Goal: Book appointment/travel/reservation

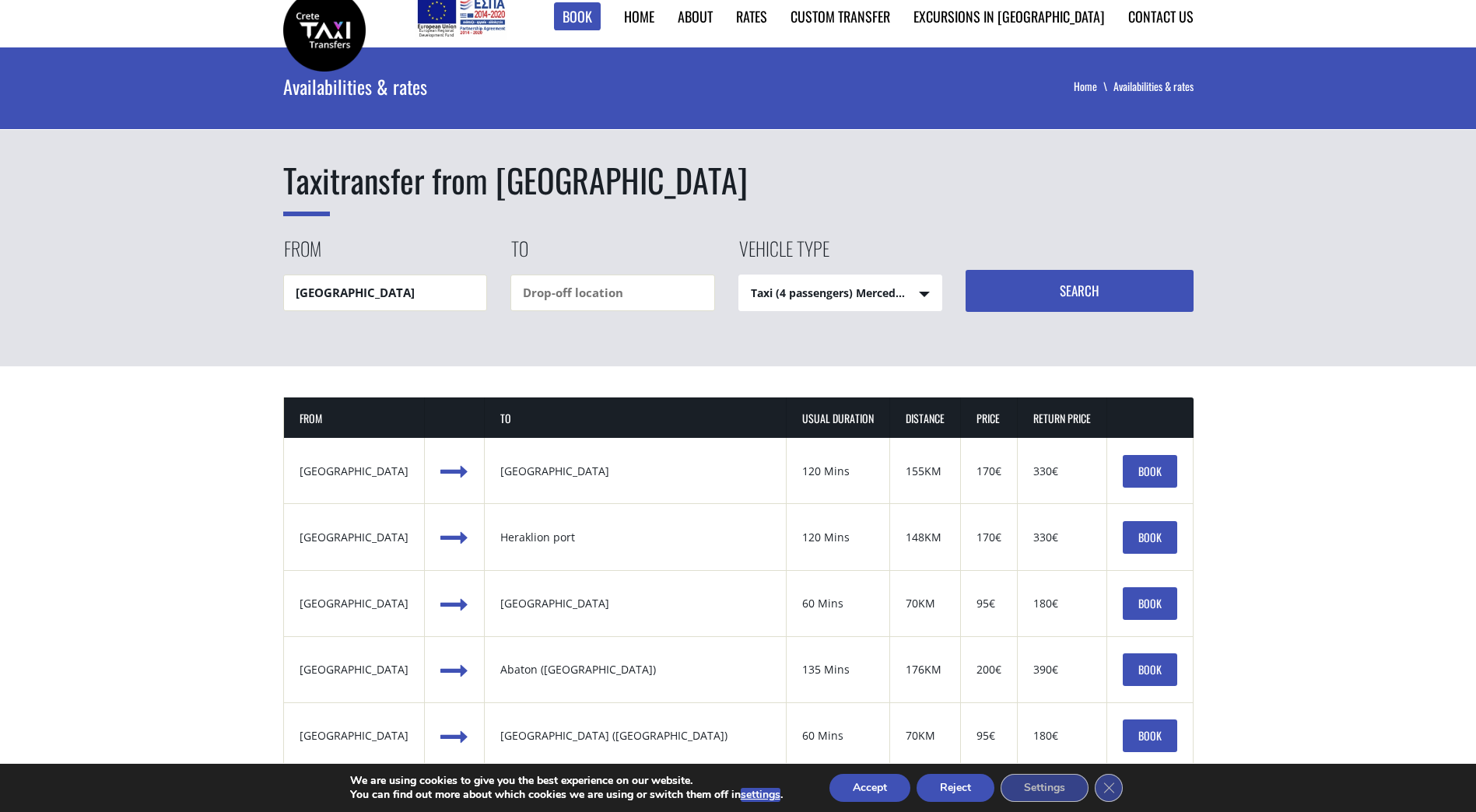
scroll to position [54, 0]
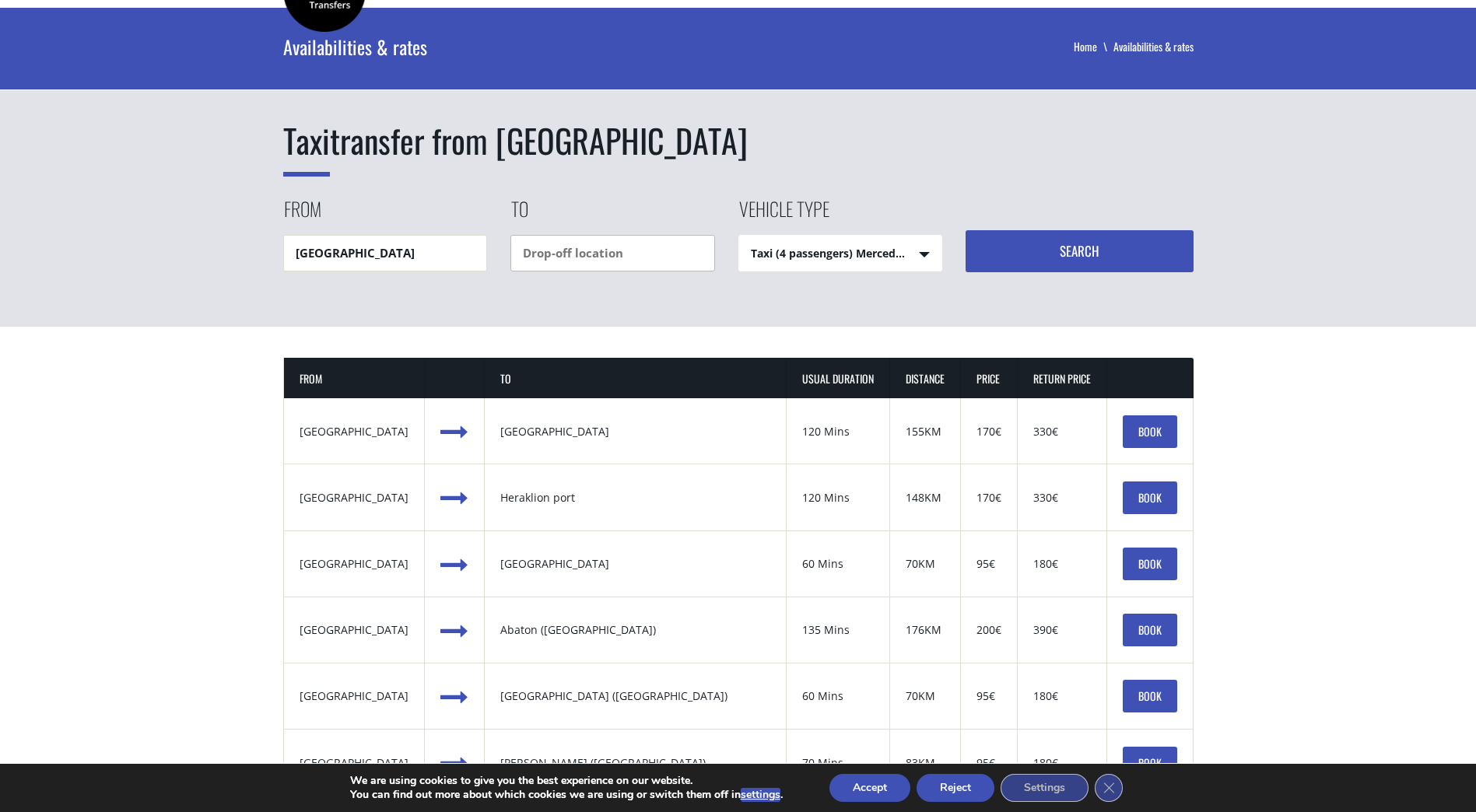
click at [634, 260] on input "text" at bounding box center [613, 253] width 204 height 36
click at [634, 261] on input "text" at bounding box center [613, 253] width 204 height 36
click at [543, 258] on input "my cretan" at bounding box center [613, 253] width 204 height 36
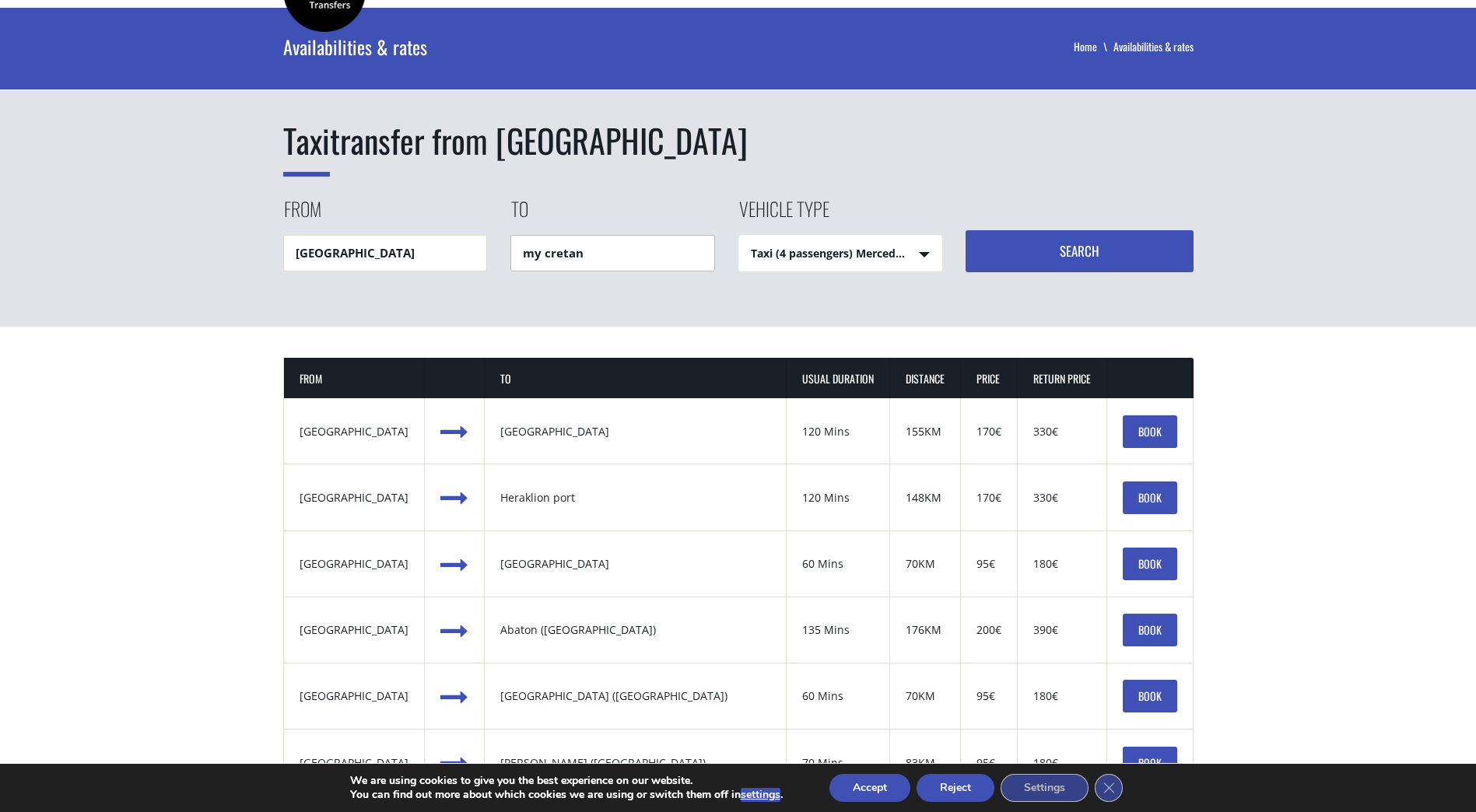
paste input "Χωραφάκια 731 00, Grecja"
type input "Χωραφάκια 731 00, Grecja"
click at [738, 296] on div "Taxi transfer from Chania airport From Chania airport To Χωραφάκια 731 00, Grec…" at bounding box center [738, 168] width 1476 height 319
click at [1067, 255] on button "Search" at bounding box center [1079, 251] width 228 height 42
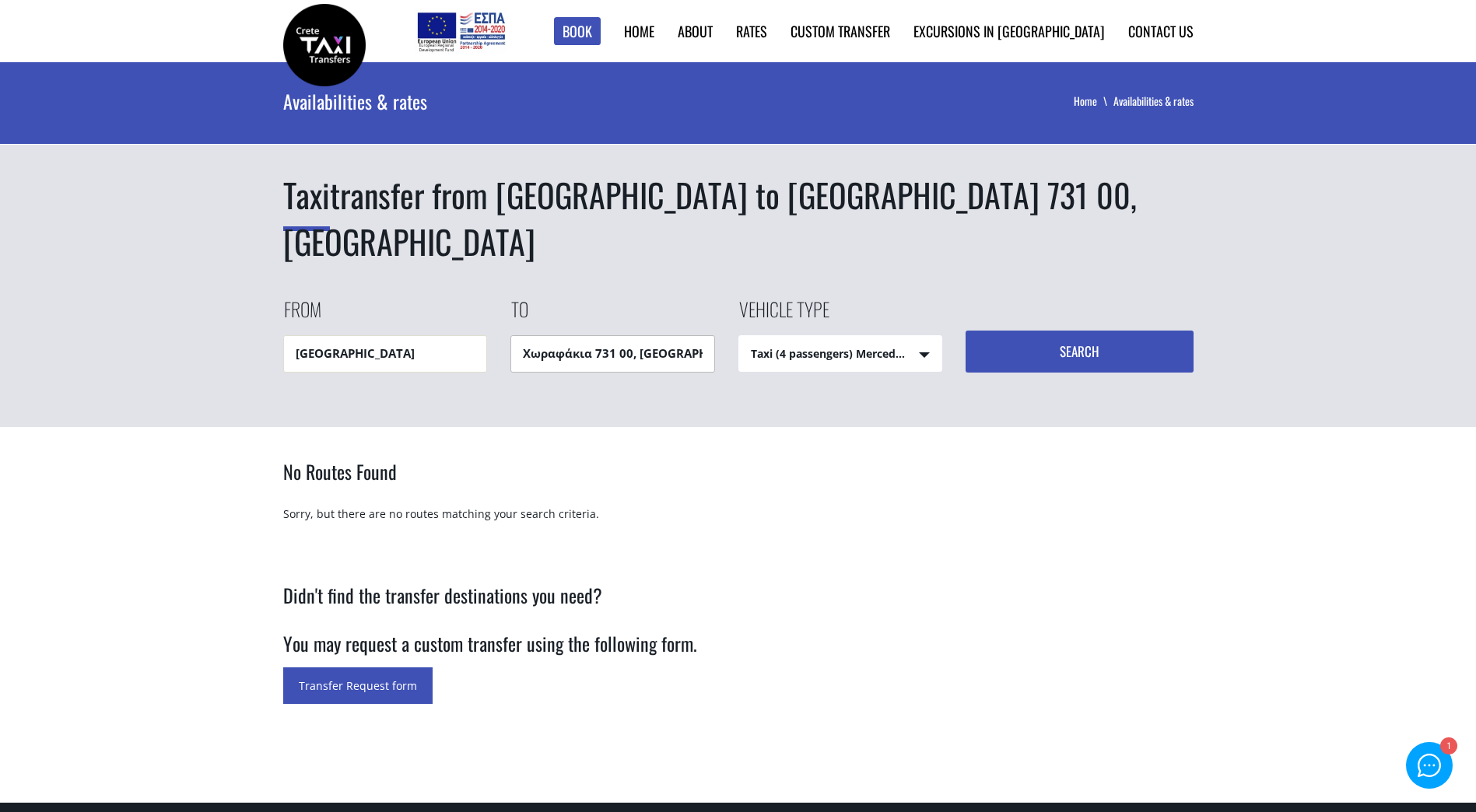
click at [639, 335] on input "Χωραφάκια 731 00, [GEOGRAPHIC_DATA]" at bounding box center [613, 353] width 204 height 36
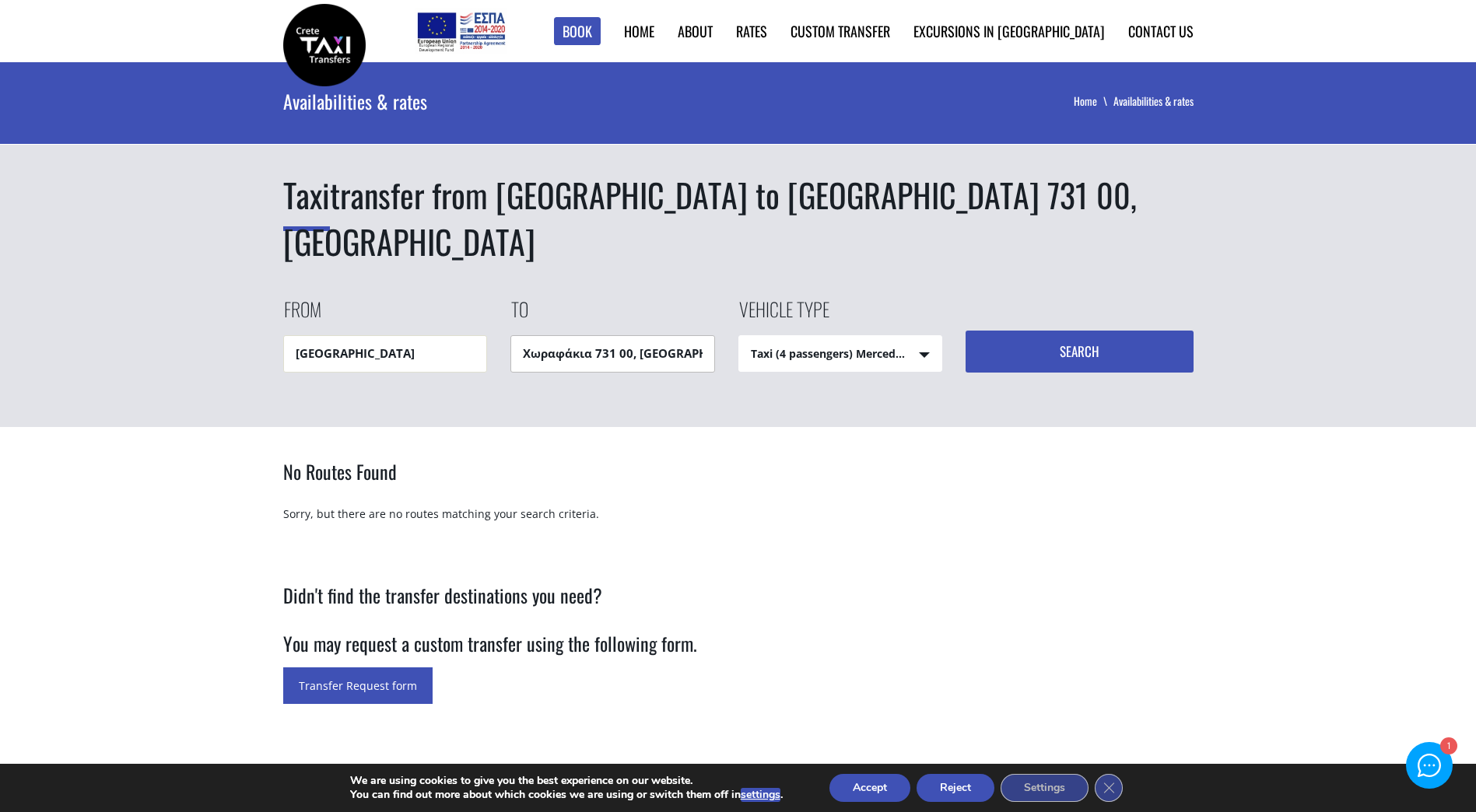
drag, startPoint x: 631, startPoint y: 302, endPoint x: 710, endPoint y: 310, distance: 79.4
click at [710, 335] on input "Χωραφάκια 731 00, [GEOGRAPHIC_DATA]" at bounding box center [613, 353] width 204 height 36
click at [710, 335] on input "Χωραφάκια 731 00" at bounding box center [613, 353] width 204 height 36
type input "Χ"
type input "mycretein villa"
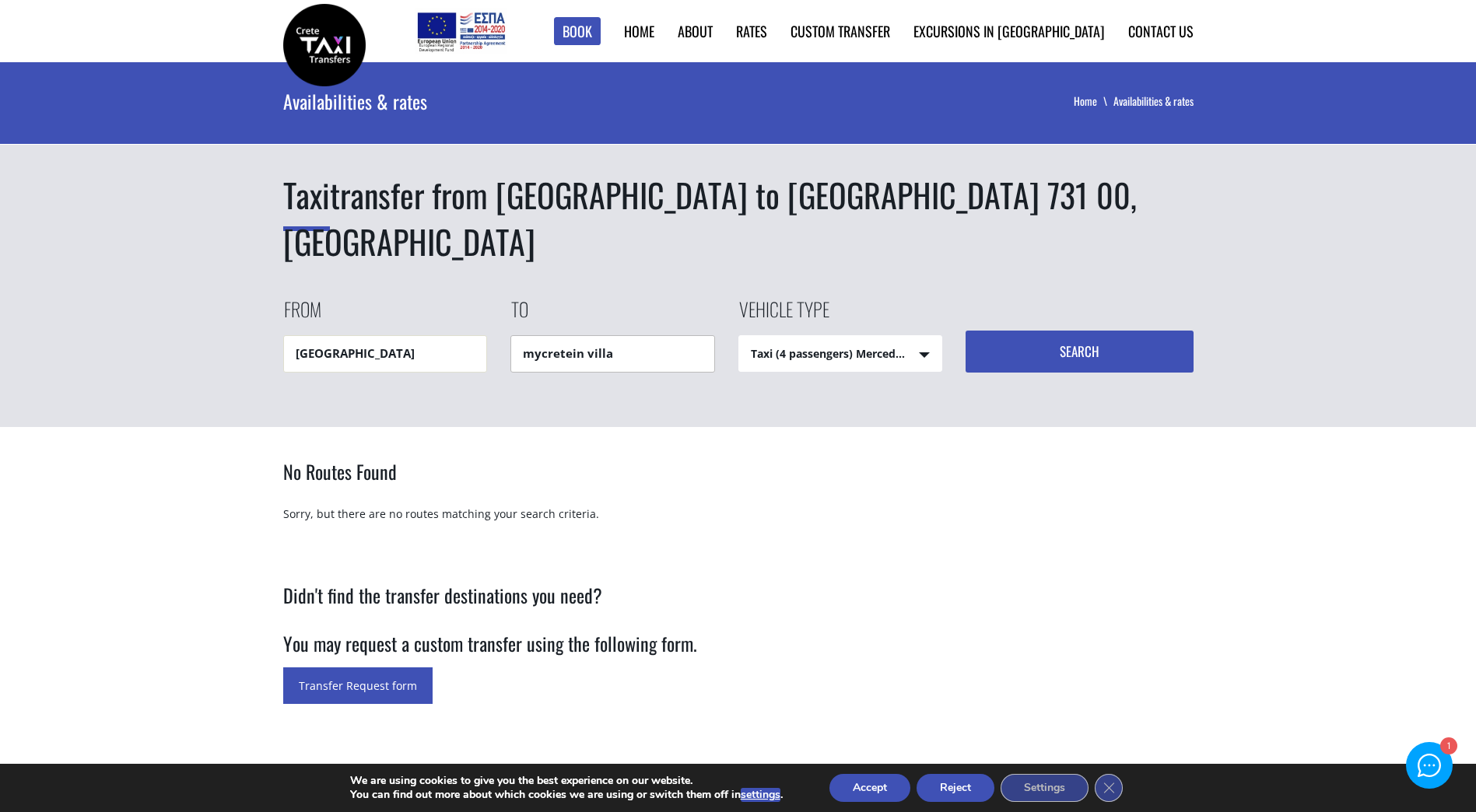
click at [965, 331] on button "Search" at bounding box center [1079, 352] width 228 height 42
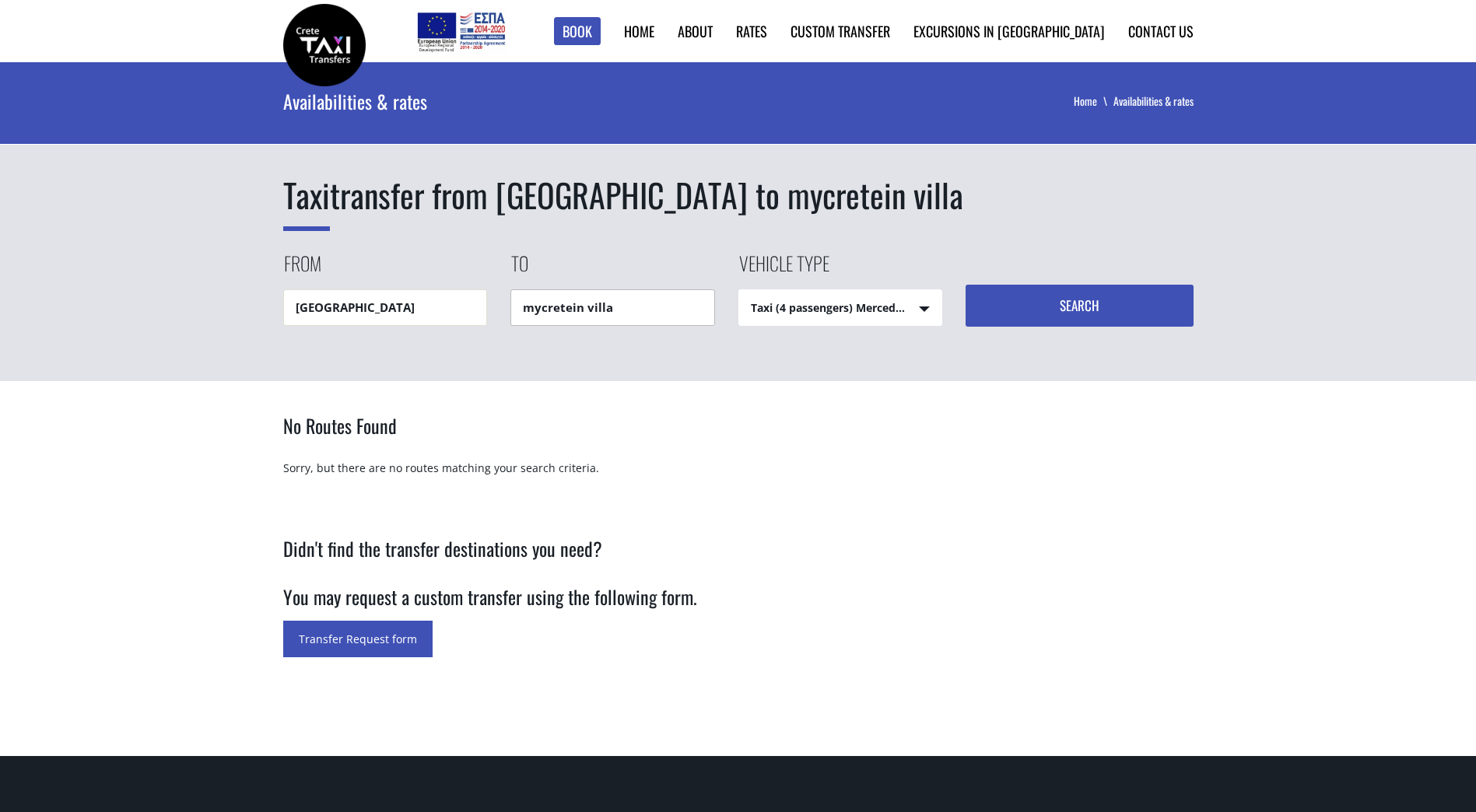
click at [618, 306] on input "mycretein villa" at bounding box center [613, 307] width 204 height 36
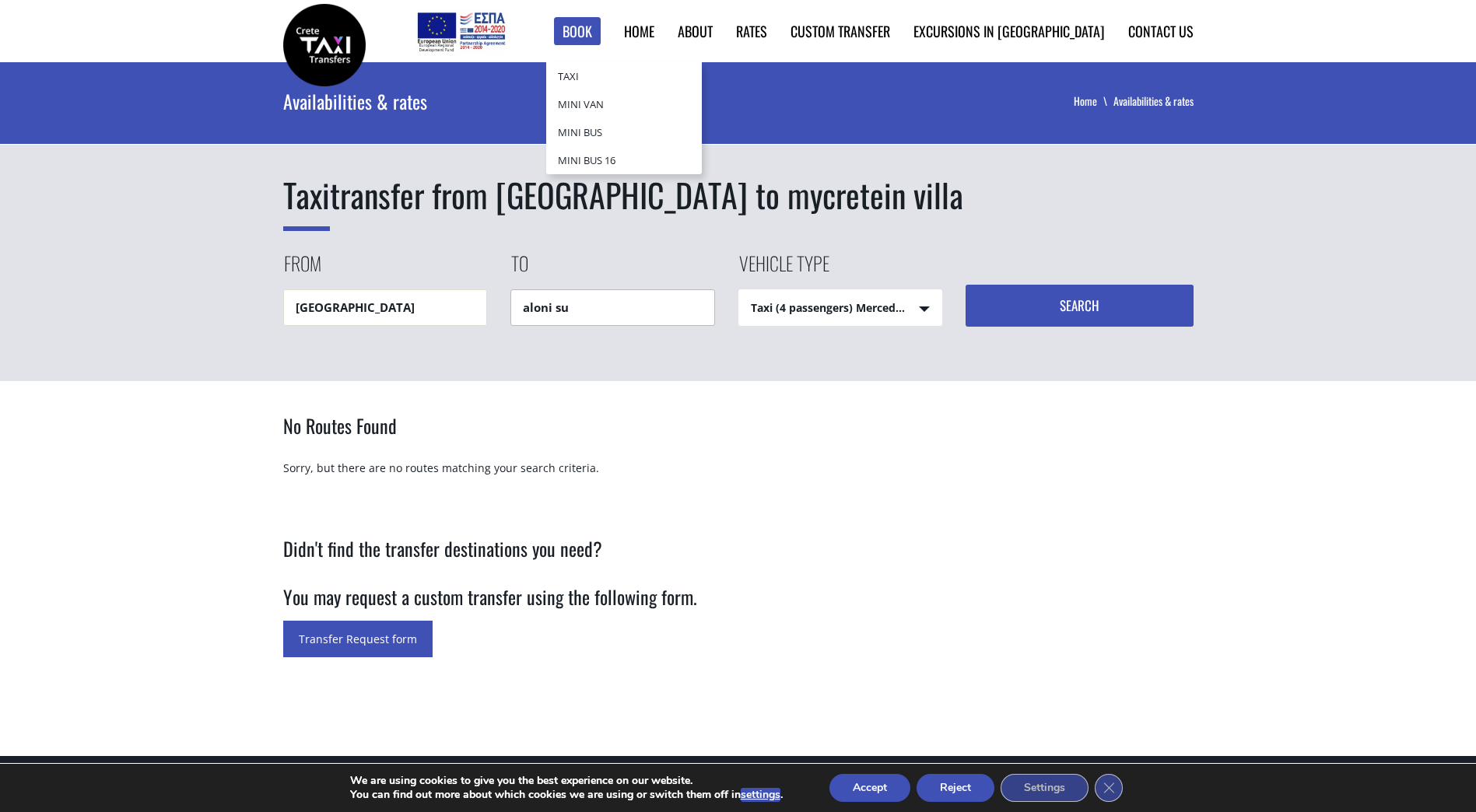
type input "aloni su"
